Goal: Information Seeking & Learning: Learn about a topic

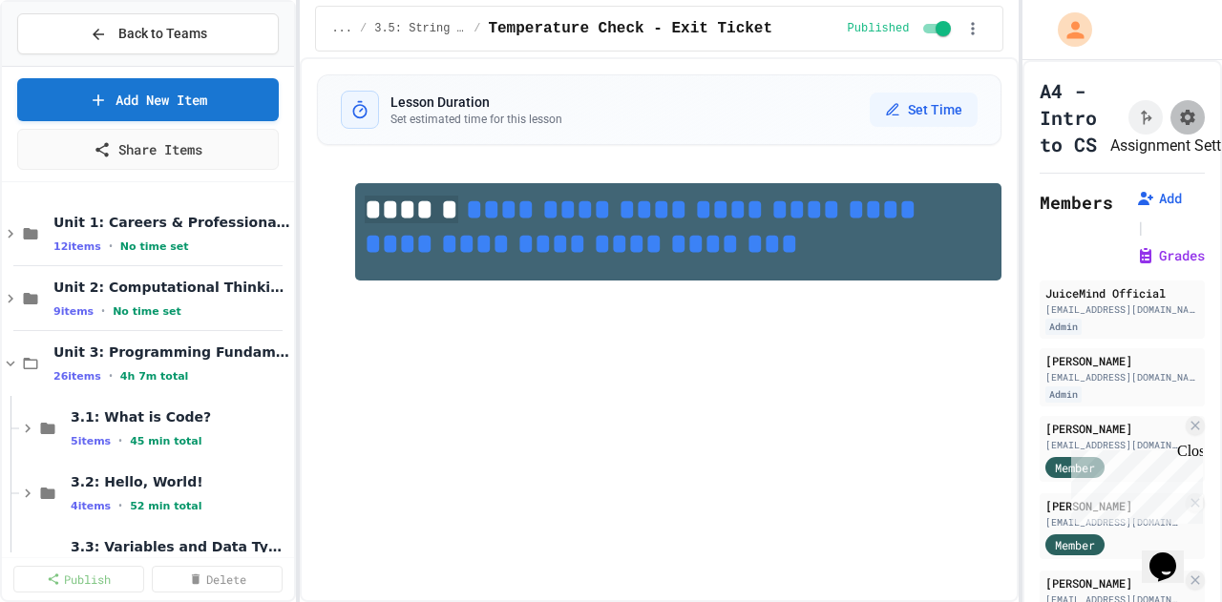
click at [1180, 115] on icon "Assignment Settings" at bounding box center [1187, 117] width 15 height 15
click at [1136, 265] on button "Grades" at bounding box center [1170, 255] width 69 height 19
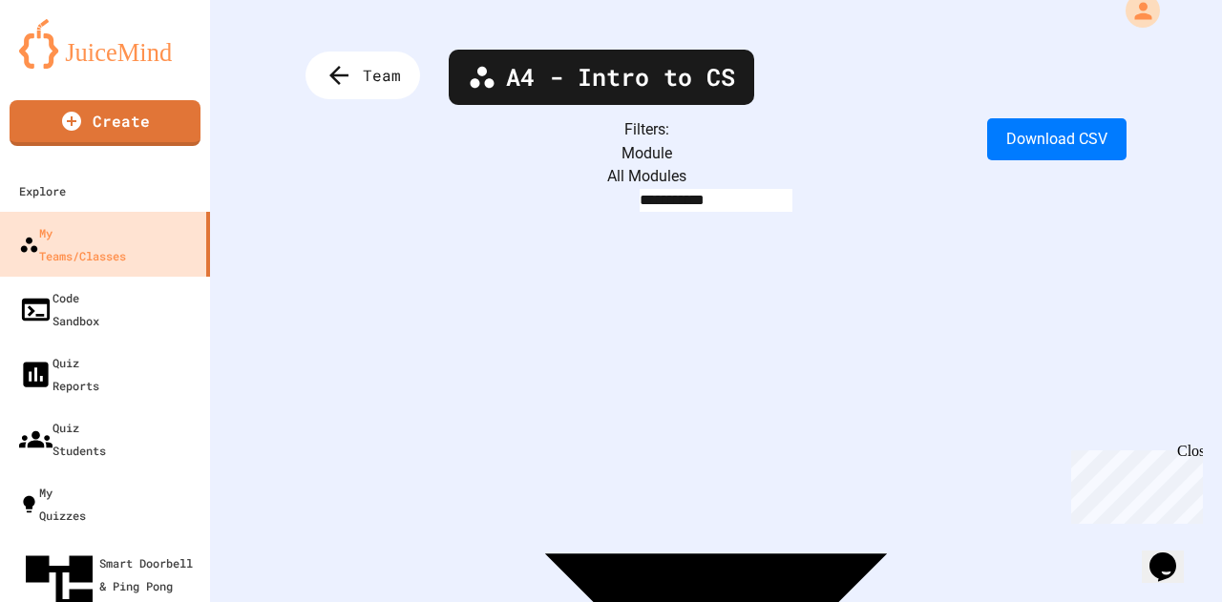
scroll to position [23, 0]
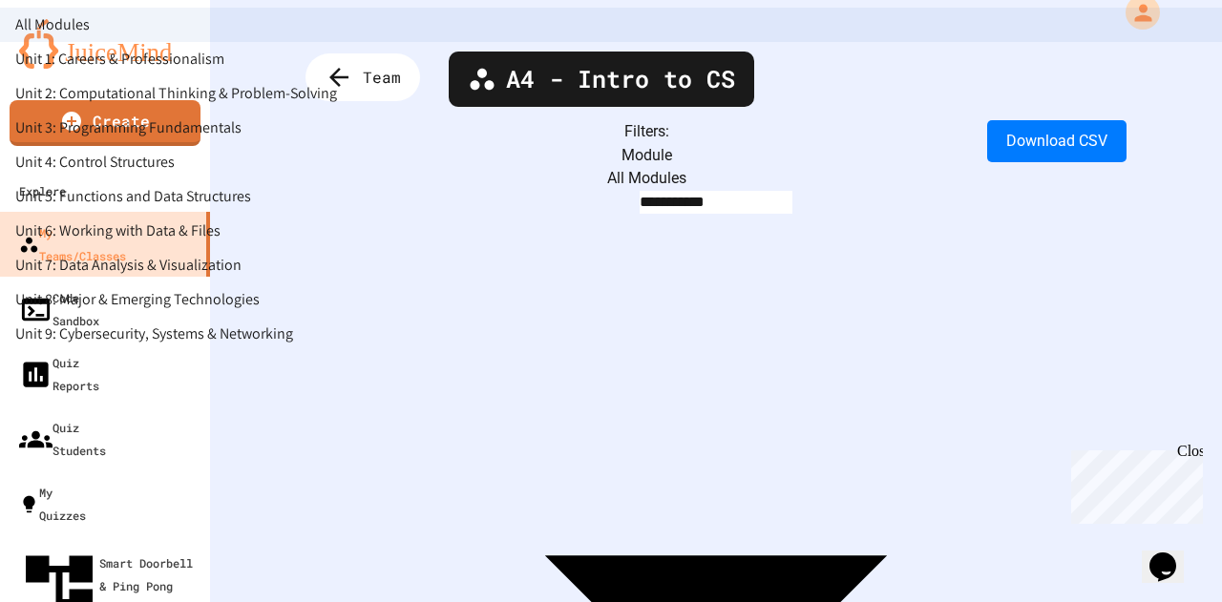
click at [526, 150] on body "**********" at bounding box center [611, 301] width 1222 height 602
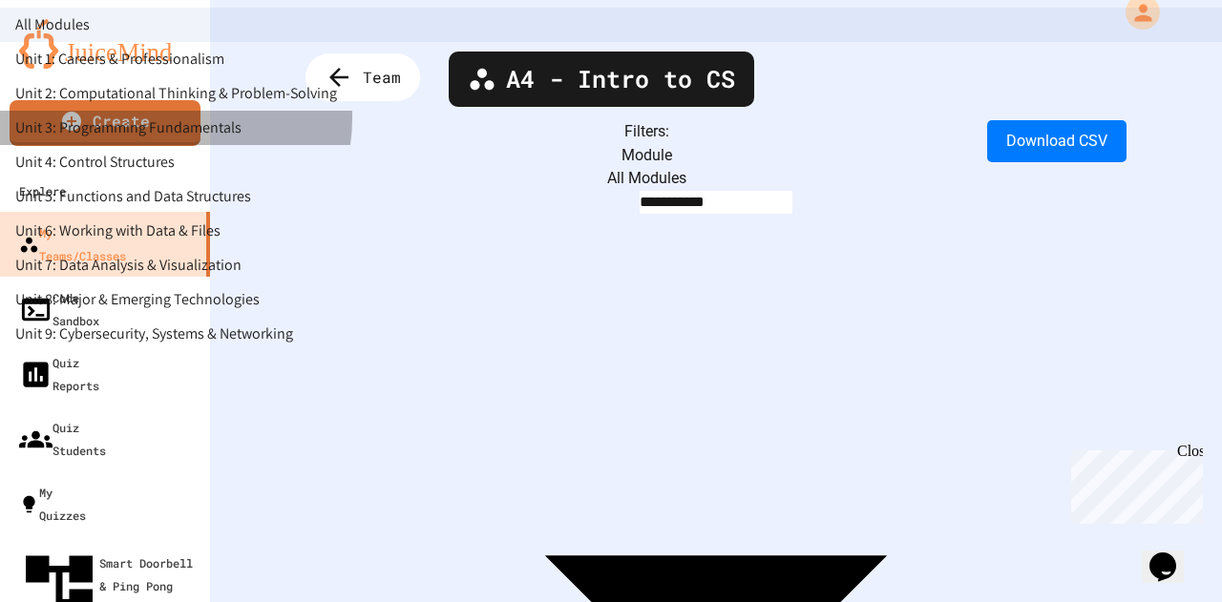
click at [449, 145] on li "Unit 3: Programming Fundamentals" at bounding box center [611, 128] width 1222 height 34
type input "**********"
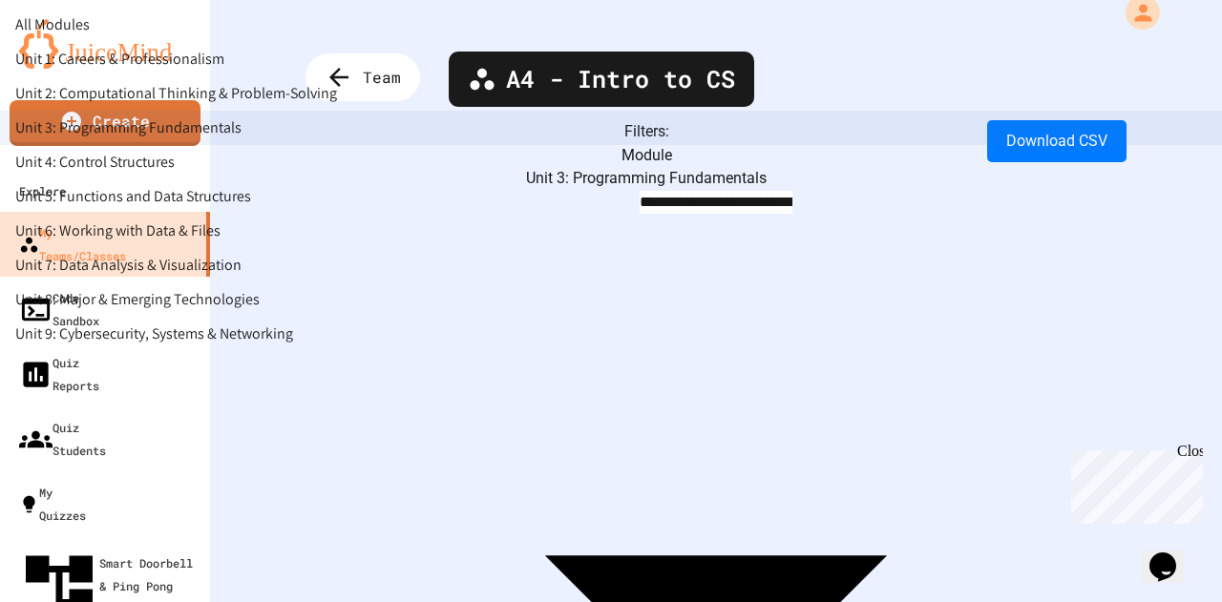
click at [626, 152] on body "**********" at bounding box center [611, 301] width 1222 height 602
click at [345, 72] on div at bounding box center [611, 301] width 1222 height 602
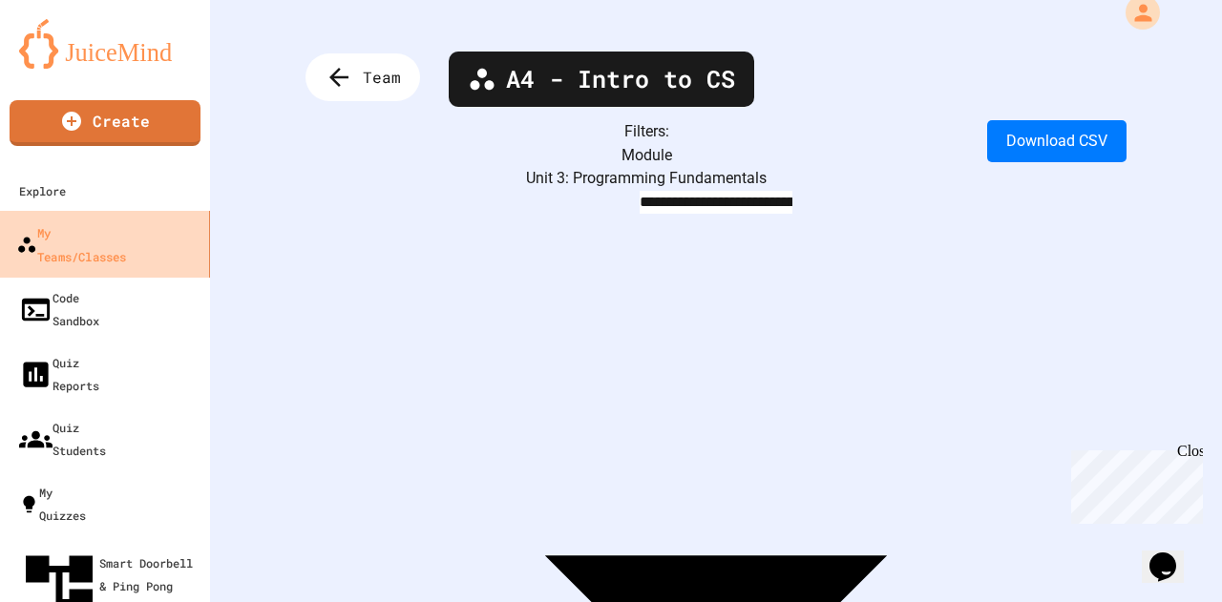
click at [92, 220] on link "My Teams/Classes" at bounding box center [105, 244] width 217 height 67
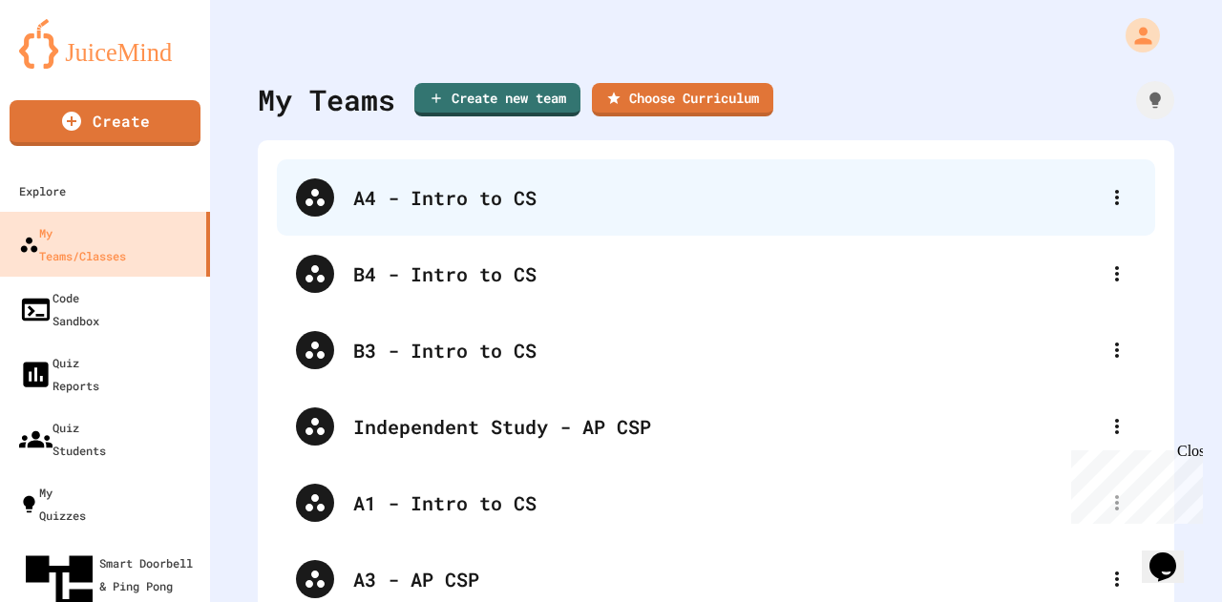
click at [461, 202] on div "A4 - Intro to CS" at bounding box center [725, 197] width 745 height 29
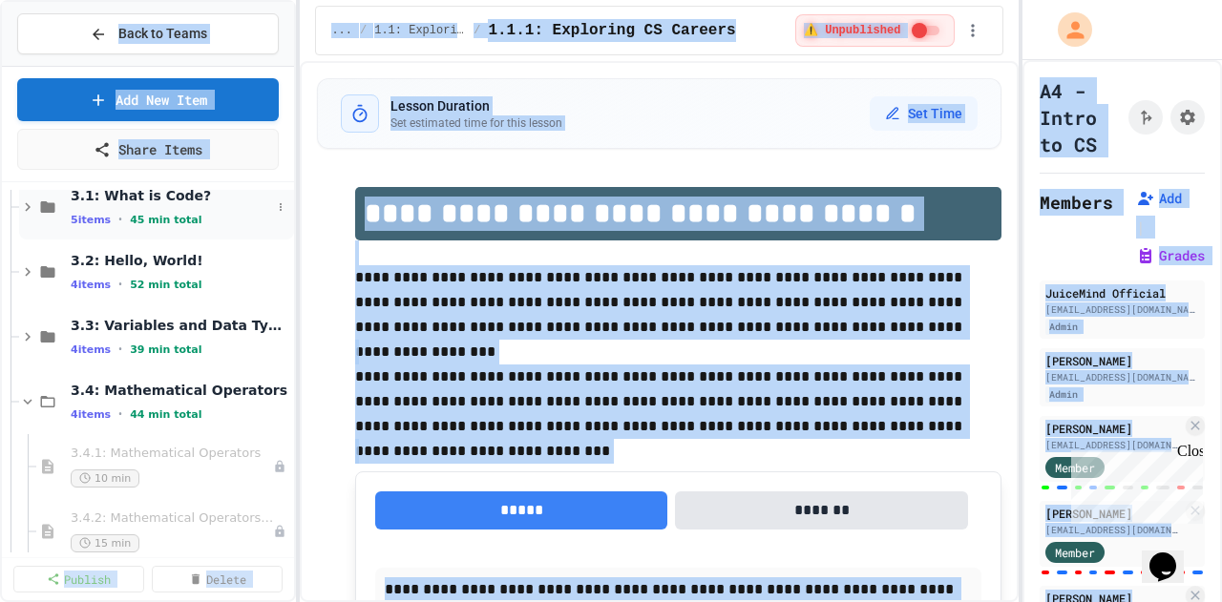
scroll to position [221, 0]
click at [116, 383] on span "3.4: Mathematical Operators" at bounding box center [171, 391] width 200 height 17
click at [133, 448] on span "3.5: String Operators" at bounding box center [171, 456] width 200 height 17
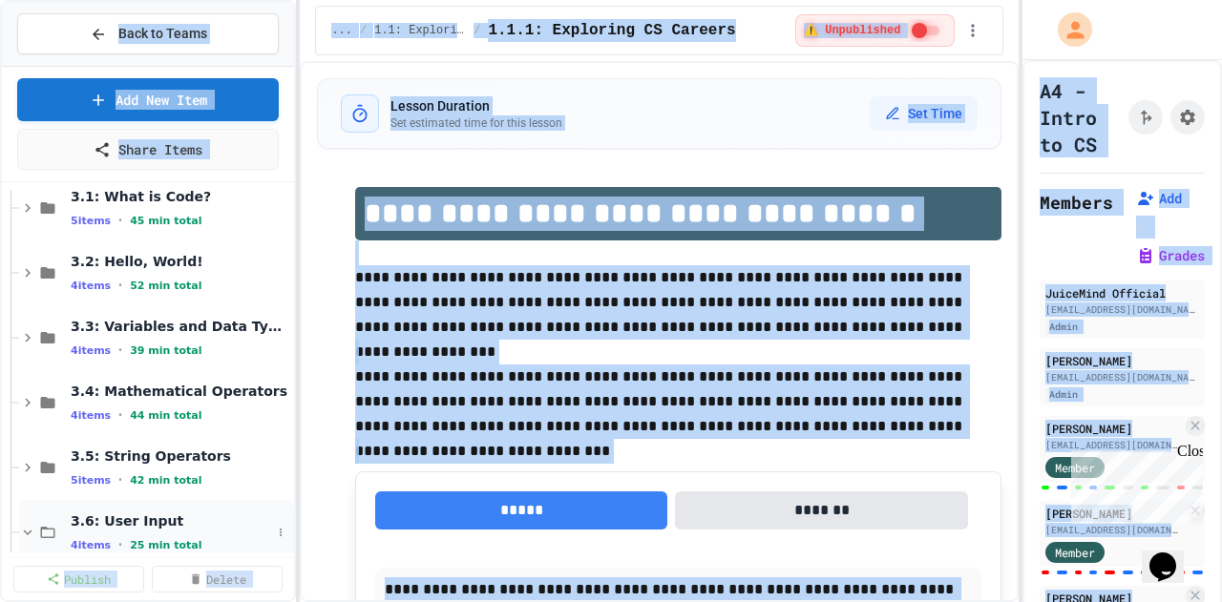
click at [120, 513] on span "3.6: User Input" at bounding box center [171, 521] width 200 height 17
click at [141, 456] on span "3.5: String Operators" at bounding box center [171, 455] width 200 height 17
click at [141, 456] on span "3.5: String Operators" at bounding box center [181, 455] width 220 height 17
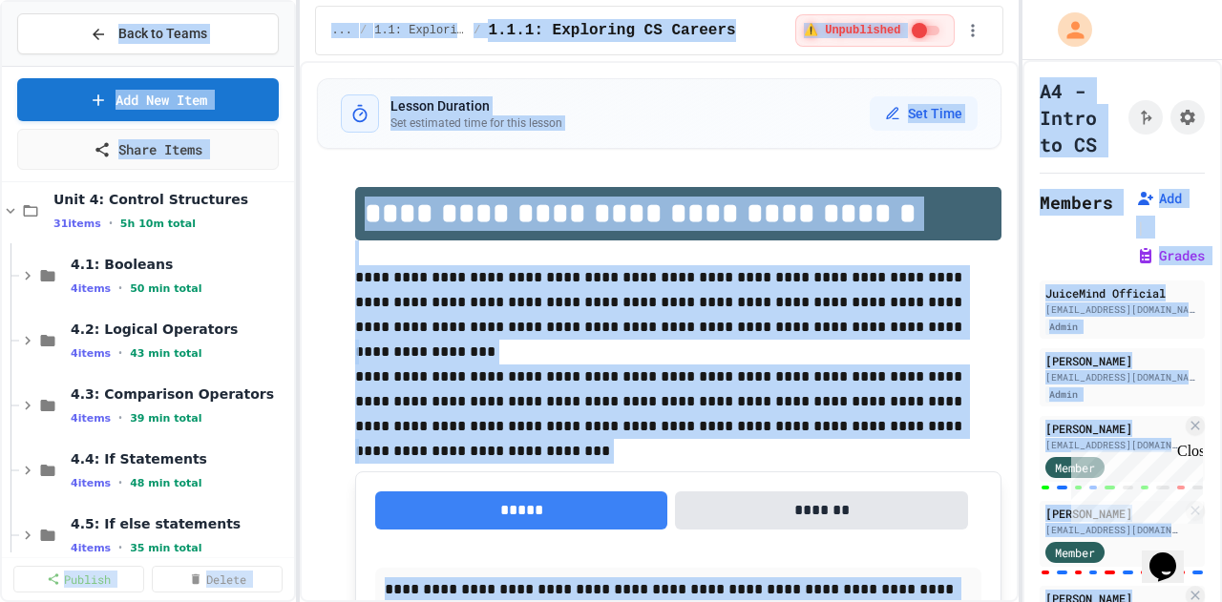
scroll to position [607, 0]
click at [90, 194] on span "Unit 4: Control Structures" at bounding box center [162, 199] width 218 height 17
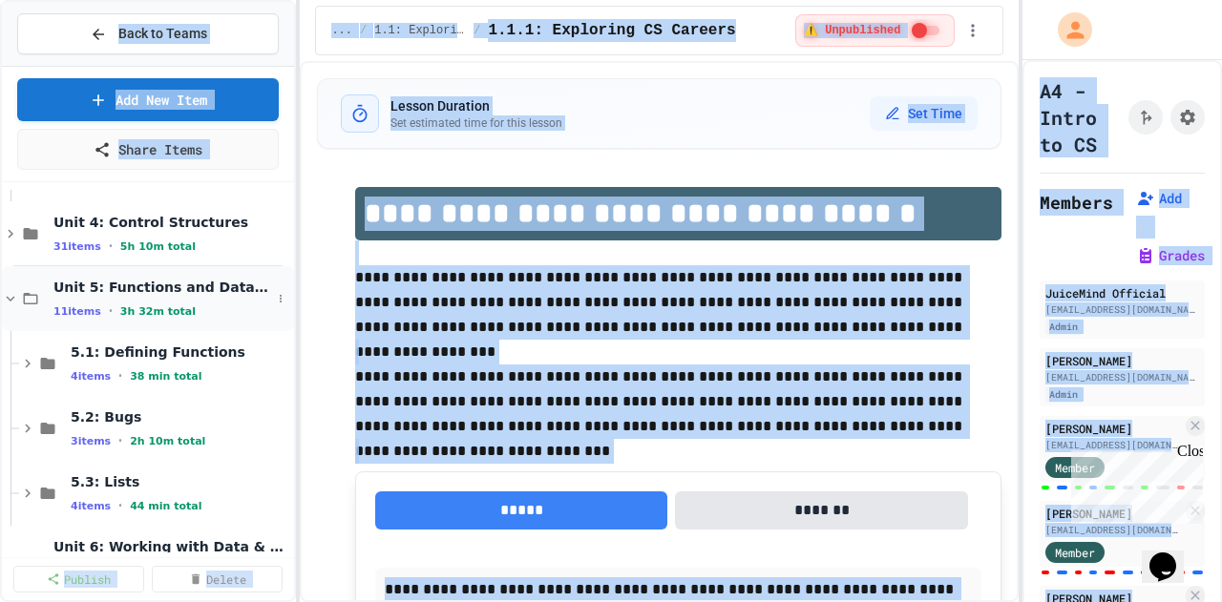
click at [118, 285] on span "Unit 5: Functions and Data Structures" at bounding box center [162, 287] width 218 height 17
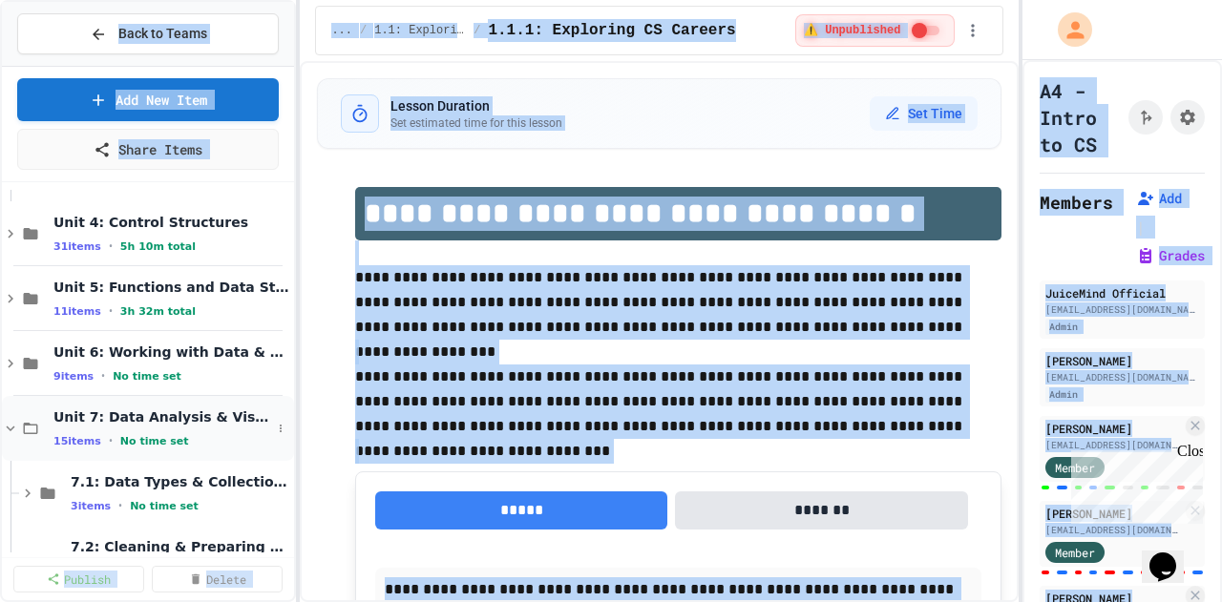
click at [124, 409] on span "Unit 7: Data Analysis & Visualization" at bounding box center [162, 417] width 218 height 17
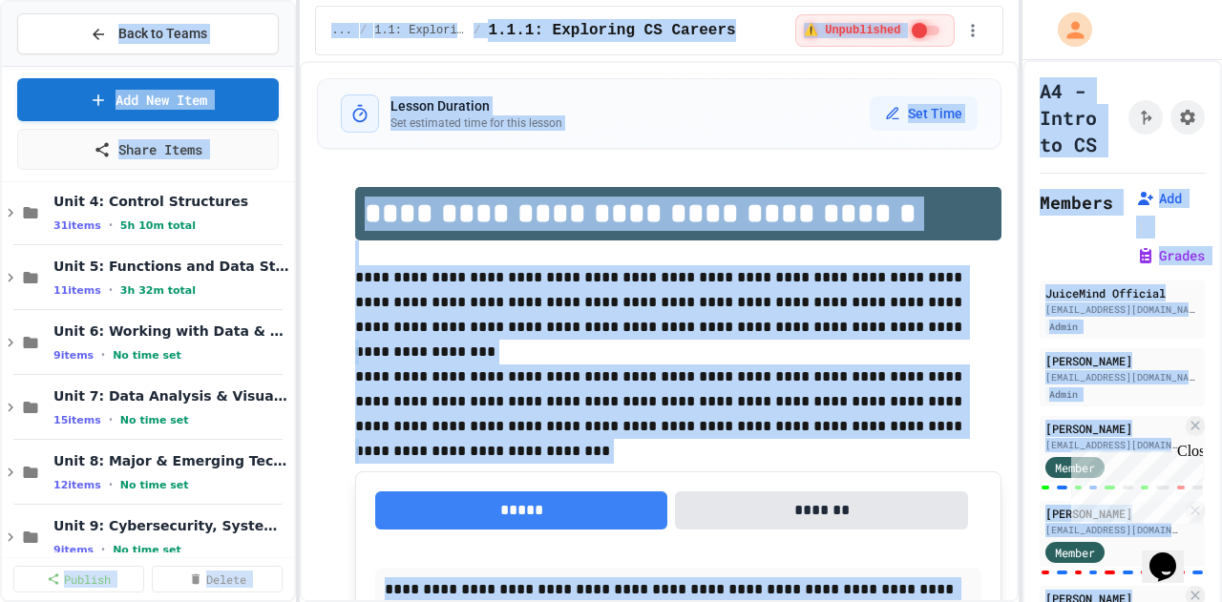
scroll to position [604, 0]
click at [149, 340] on div "Unit 6: Working with Data & Files 9 items • No time set" at bounding box center [162, 344] width 218 height 40
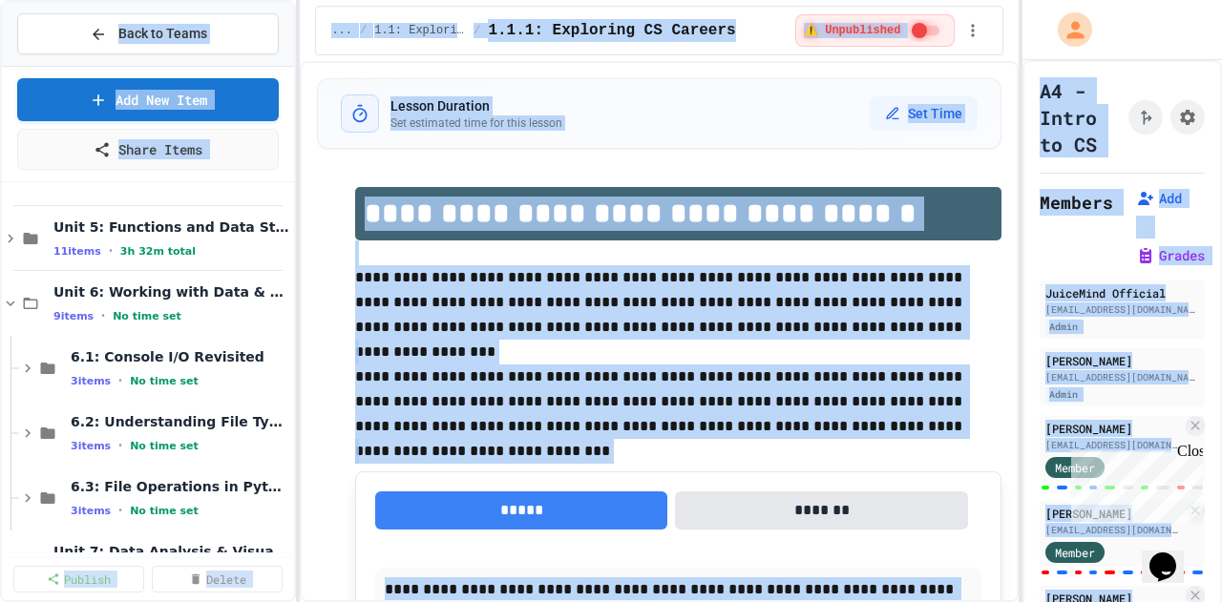
scroll to position [643, 0]
click at [99, 293] on span "Unit 6: Working with Data & Files" at bounding box center [162, 292] width 218 height 17
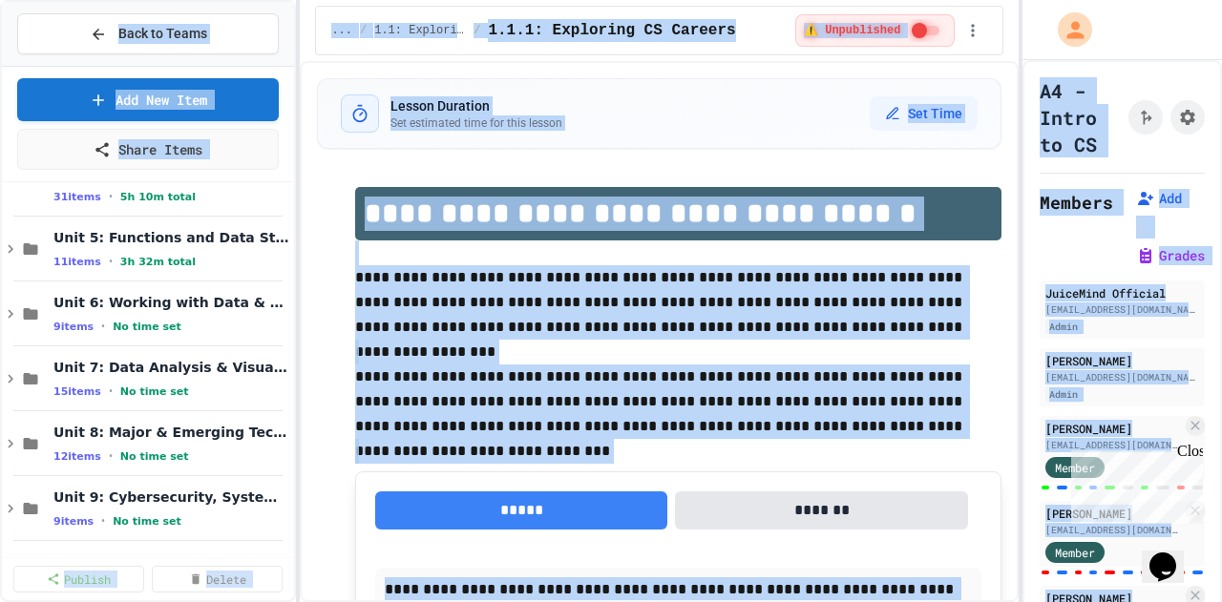
scroll to position [610, 0]
